Goal: Task Accomplishment & Management: Use online tool/utility

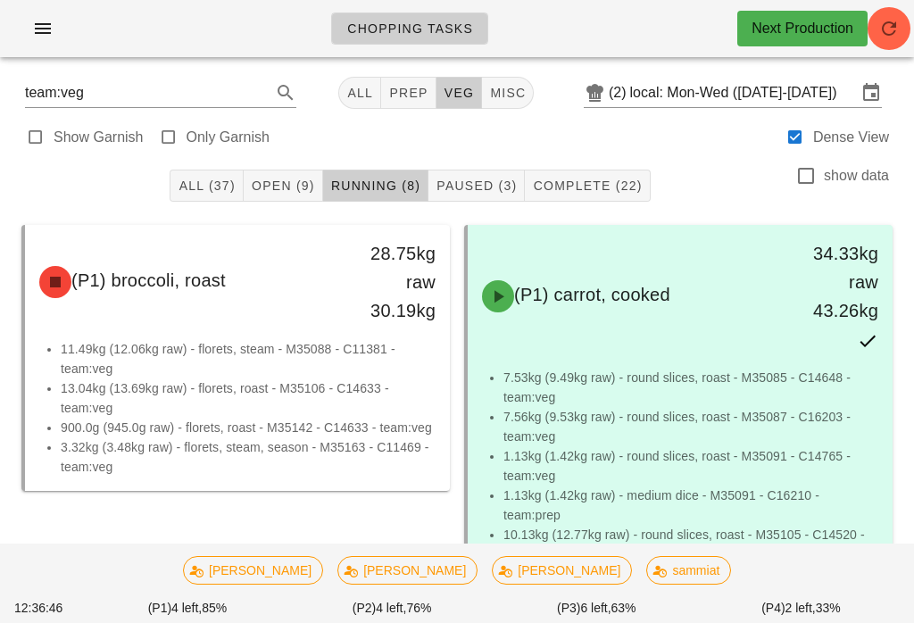
click at [599, 174] on button "Complete (22)" at bounding box center [587, 186] width 125 height 32
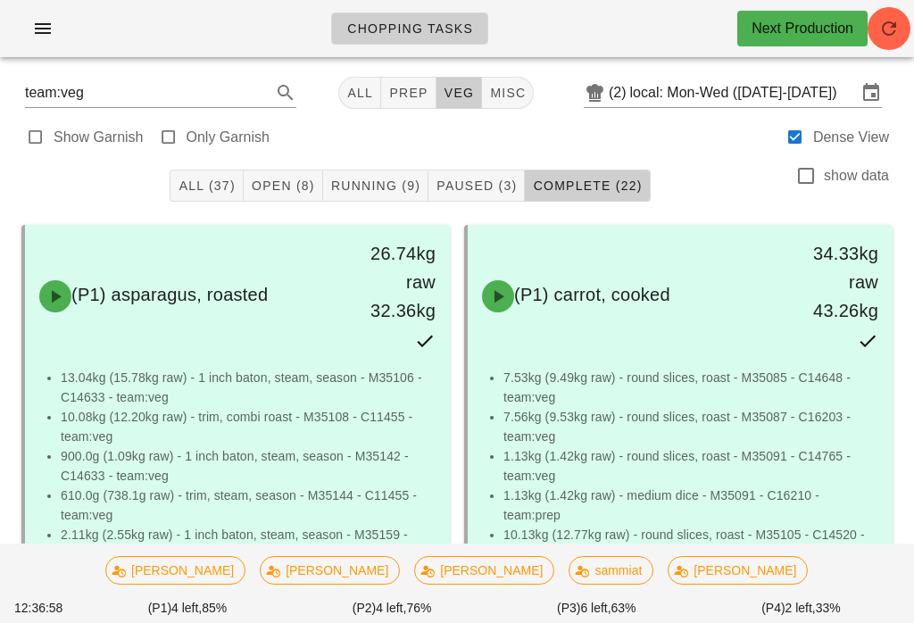
click at [387, 178] on span "Running (9)" at bounding box center [375, 185] width 90 height 14
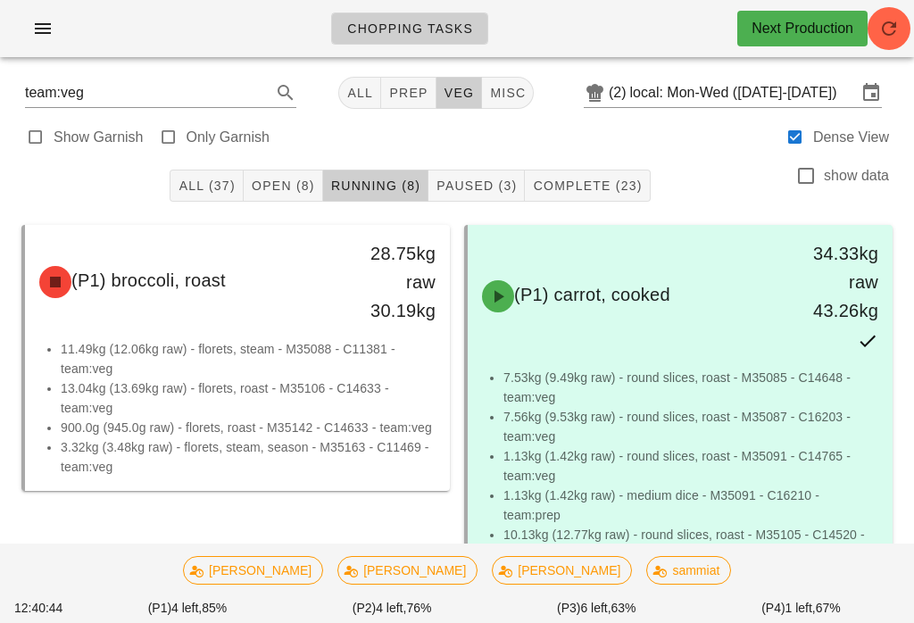
click at [552, 172] on button "Complete (23)" at bounding box center [587, 186] width 125 height 32
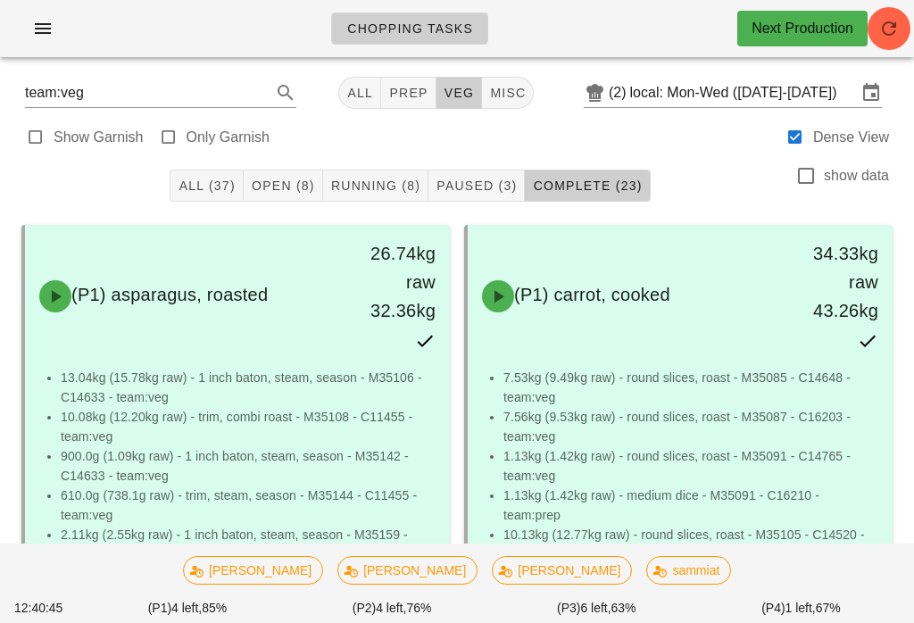
click at [365, 178] on span "Running (8)" at bounding box center [375, 185] width 90 height 14
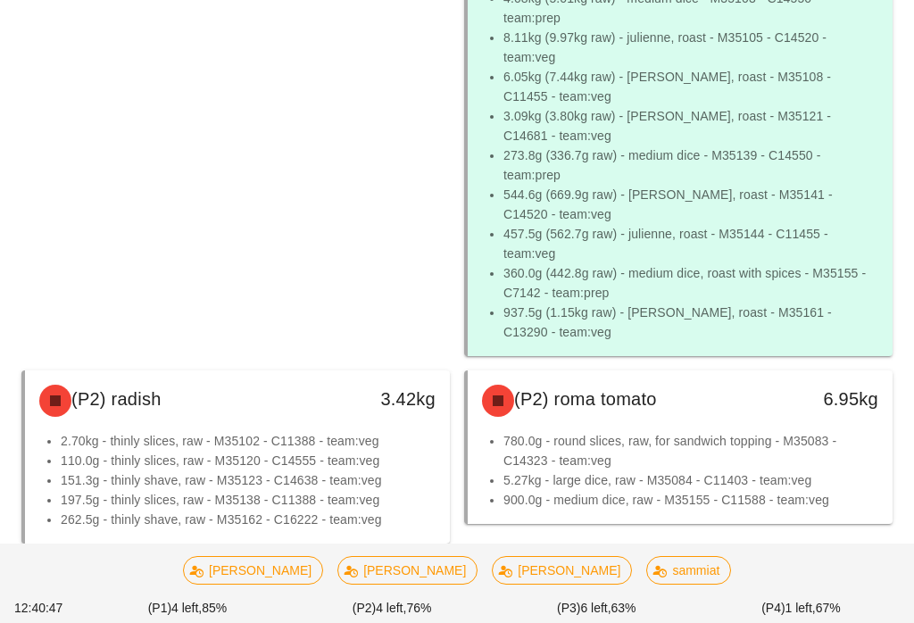
scroll to position [1172, 0]
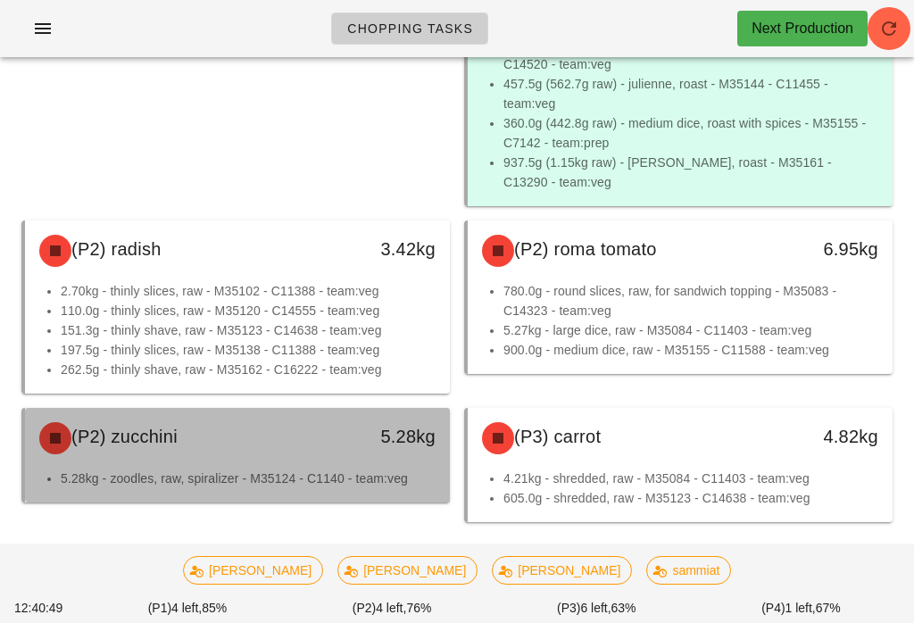
click at [325, 468] on div "(P2) zucchini 5.28kg" at bounding box center [237, 438] width 425 height 61
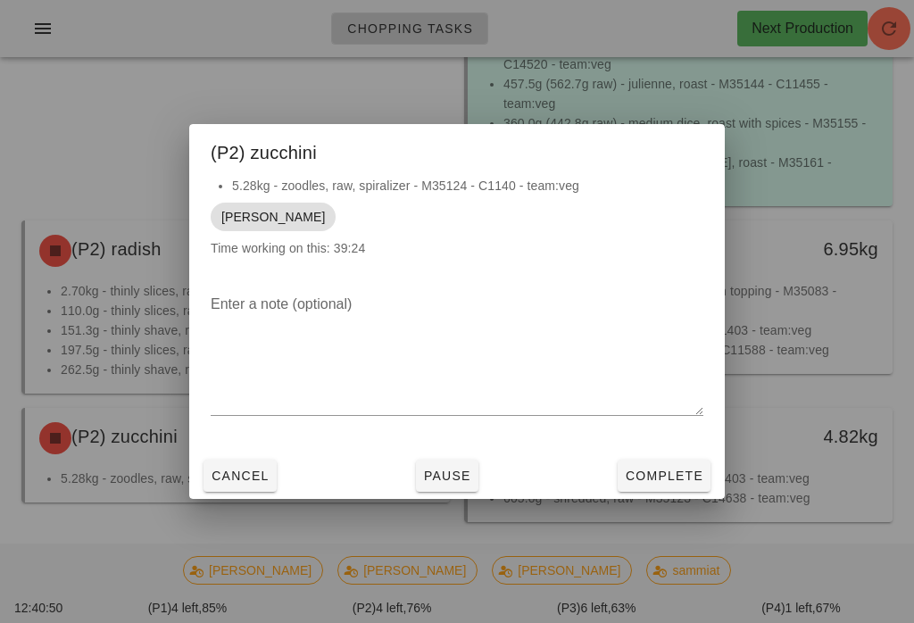
click at [682, 483] on span "Complete" at bounding box center [664, 476] width 79 height 14
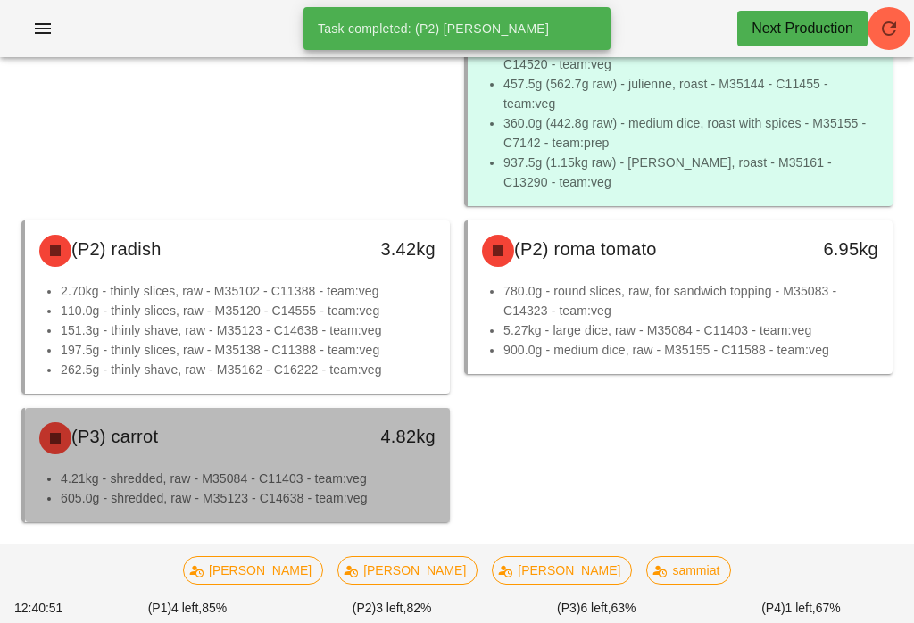
click at [338, 455] on div "(P3) carrot" at bounding box center [185, 438] width 313 height 54
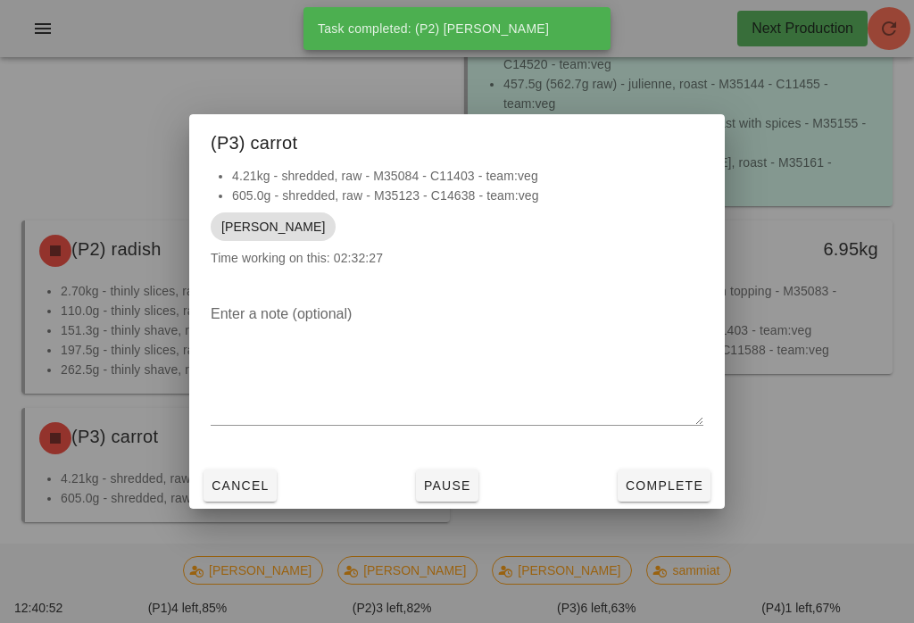
click at [470, 502] on button "Pause" at bounding box center [447, 485] width 62 height 32
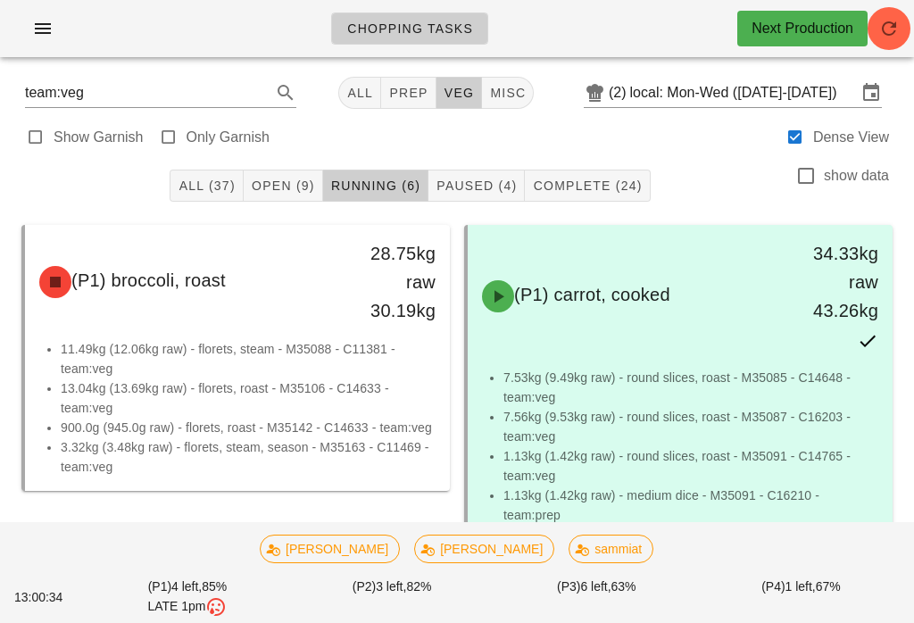
click at [469, 193] on span "Paused (4)" at bounding box center [476, 185] width 81 height 14
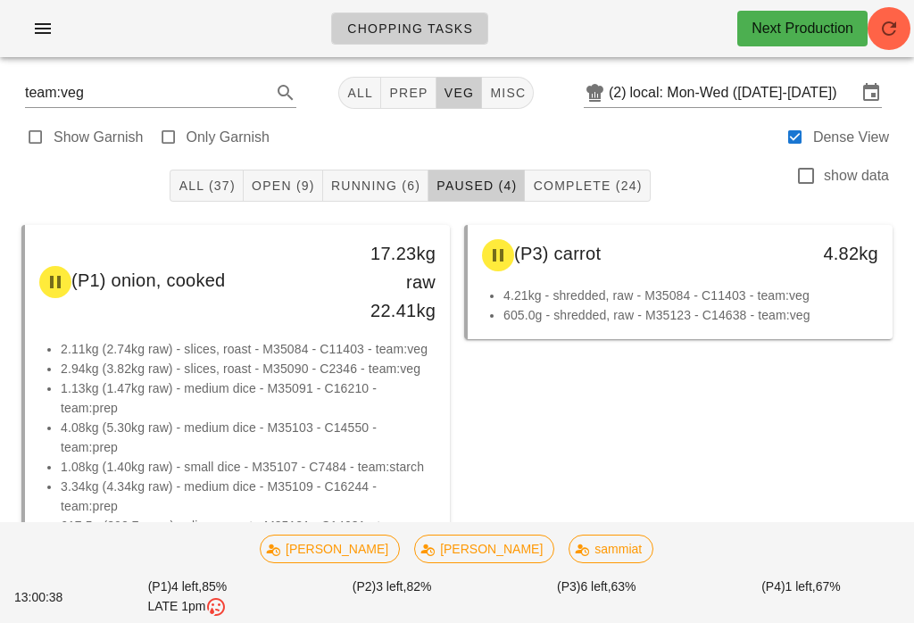
click at [400, 182] on span "Running (6)" at bounding box center [375, 185] width 90 height 14
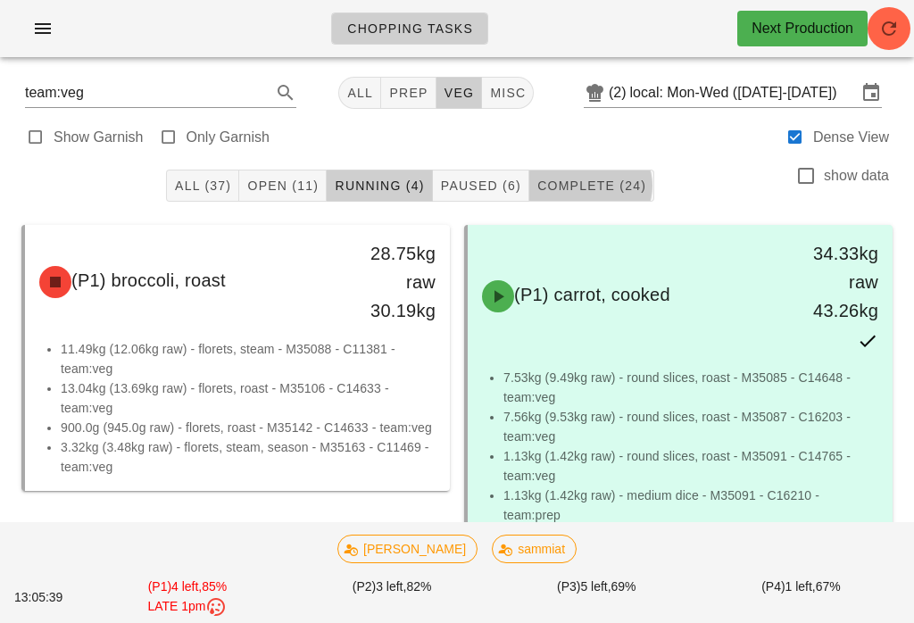
click at [510, 186] on span "Paused (6)" at bounding box center [480, 185] width 81 height 14
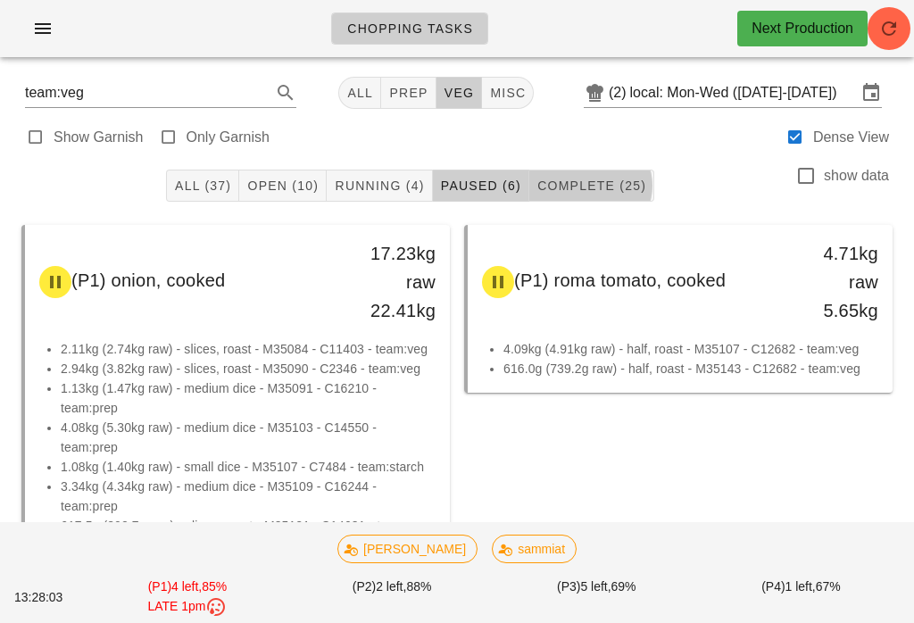
click at [378, 189] on span "Running (4)" at bounding box center [379, 185] width 90 height 14
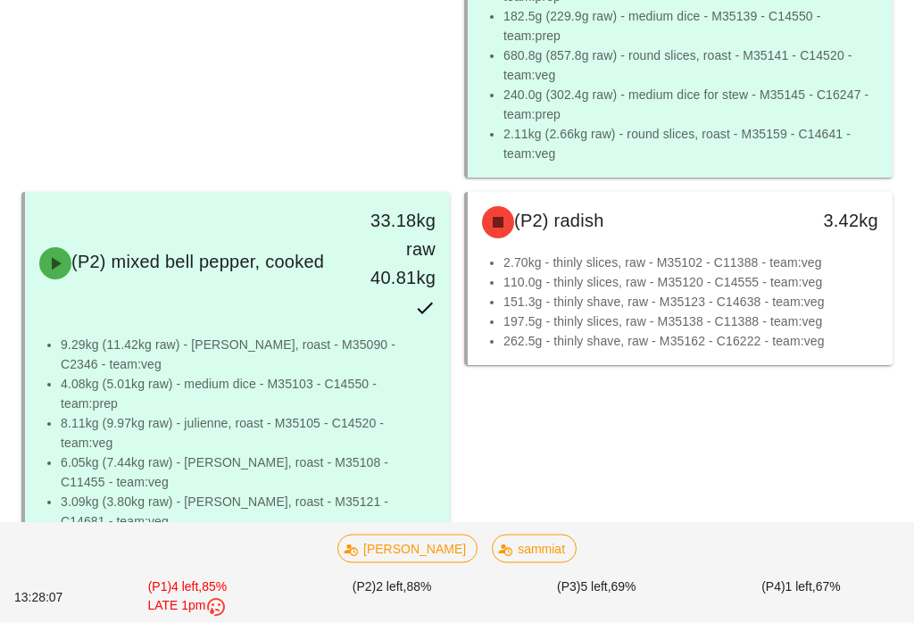
scroll to position [636, 0]
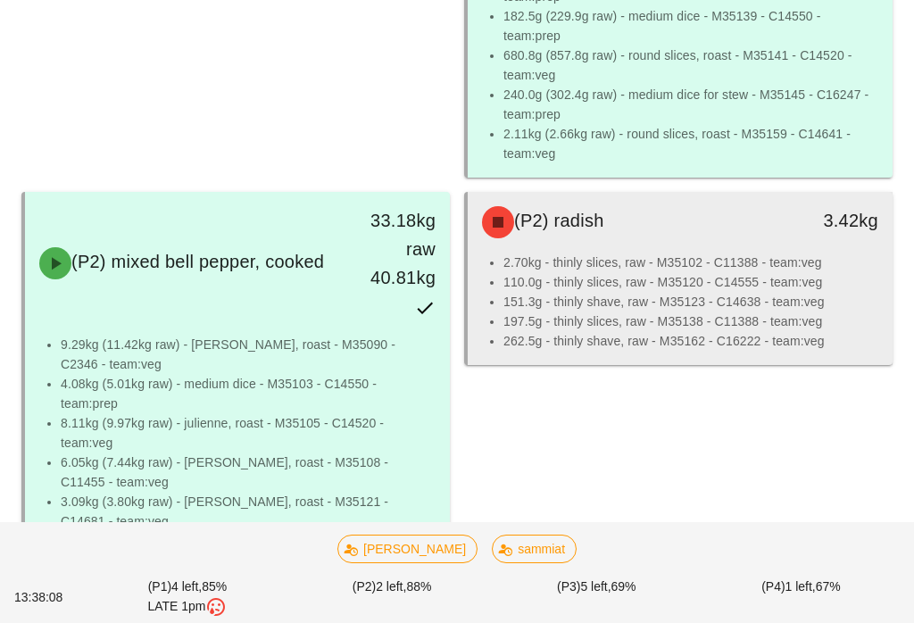
click at [528, 281] on li "110.0g - thinly slices, raw - M35120 - C14555 - team:veg" at bounding box center [690, 282] width 375 height 20
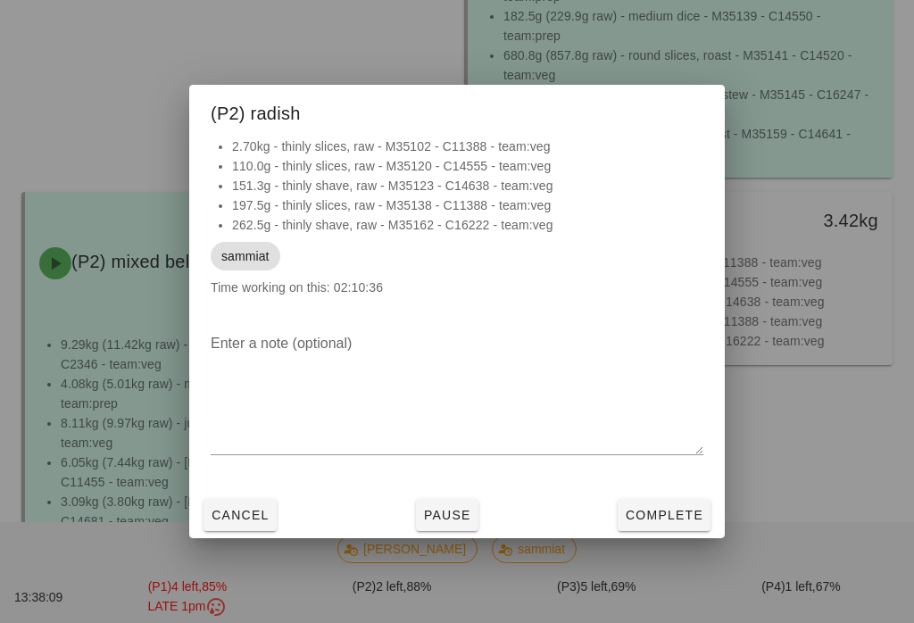
click at [709, 513] on button "Complete" at bounding box center [664, 515] width 93 height 32
